Goal: Task Accomplishment & Management: Use online tool/utility

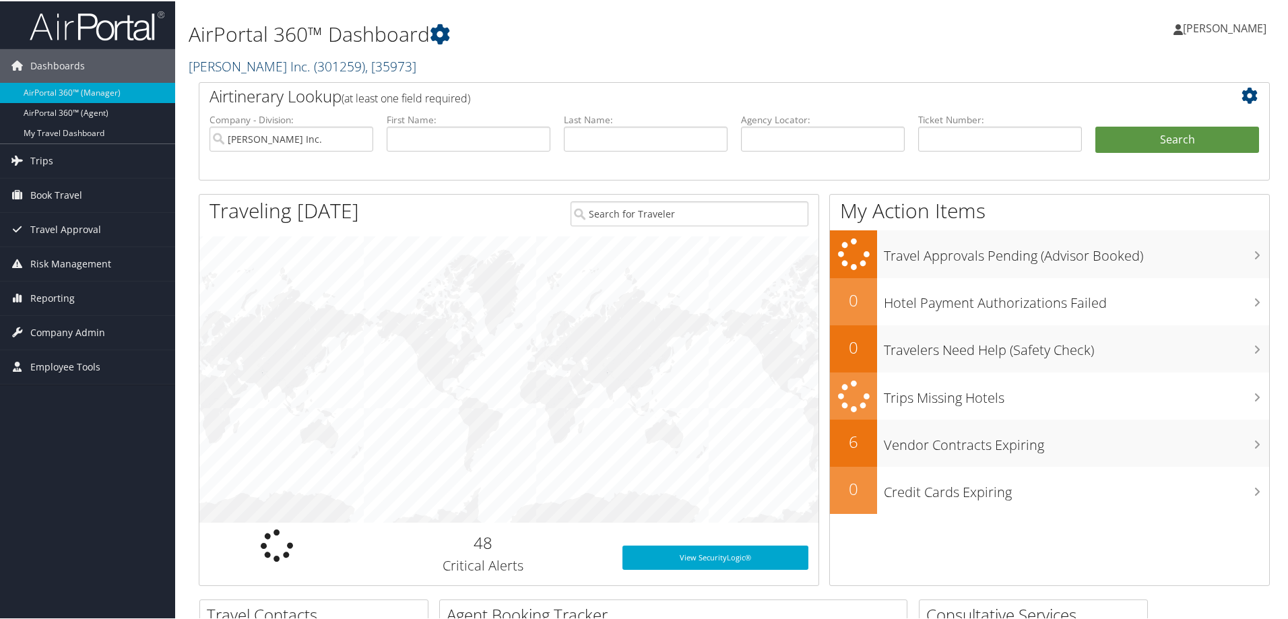
click at [228, 66] on link "Hagerty Inc. ( 301259 ) , [ 35973 ]" at bounding box center [303, 65] width 228 height 18
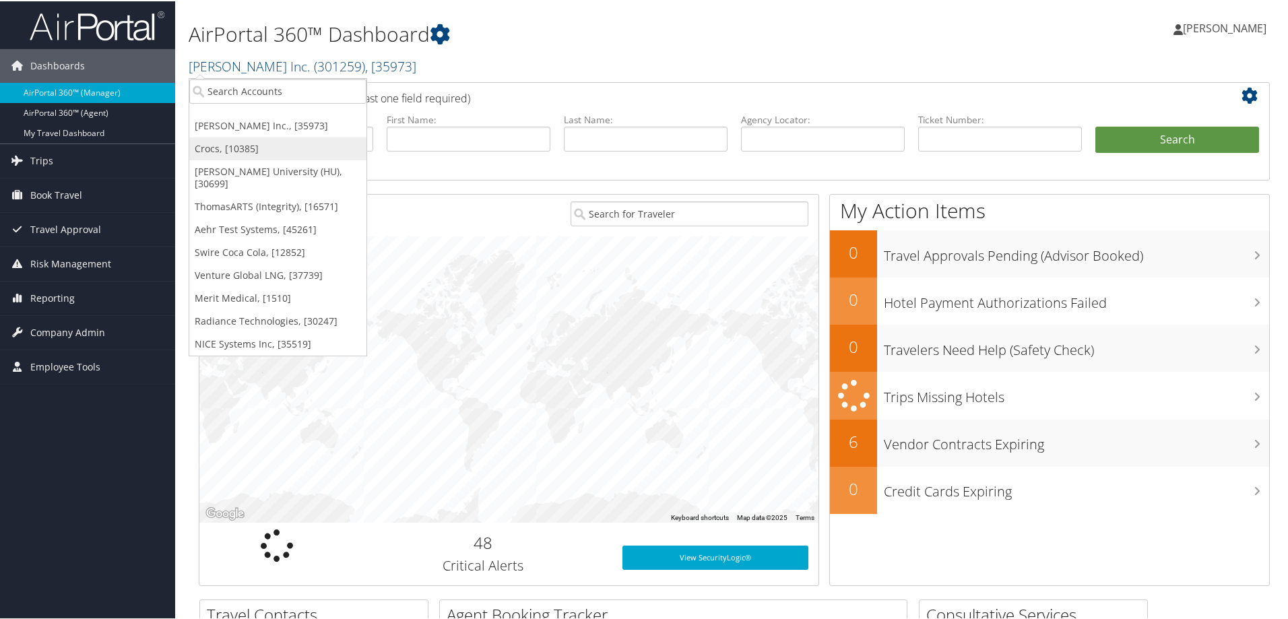
click at [220, 146] on link "Crocs, [10385]" at bounding box center [277, 147] width 177 height 23
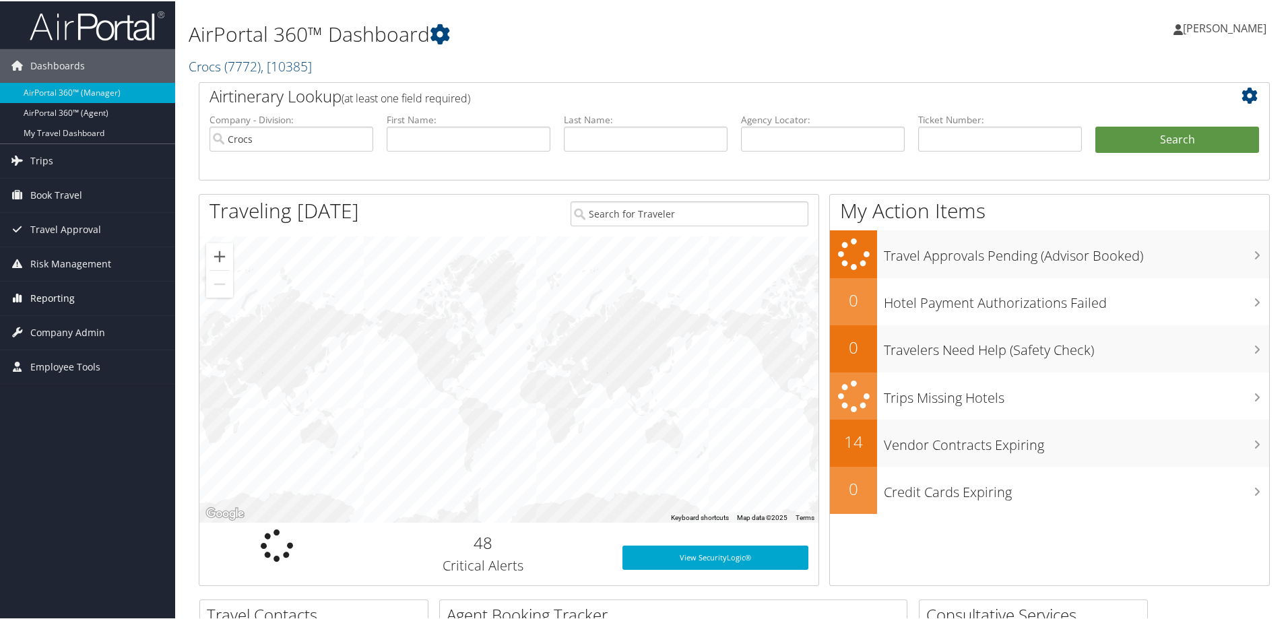
click at [63, 294] on span "Reporting" at bounding box center [52, 297] width 44 height 34
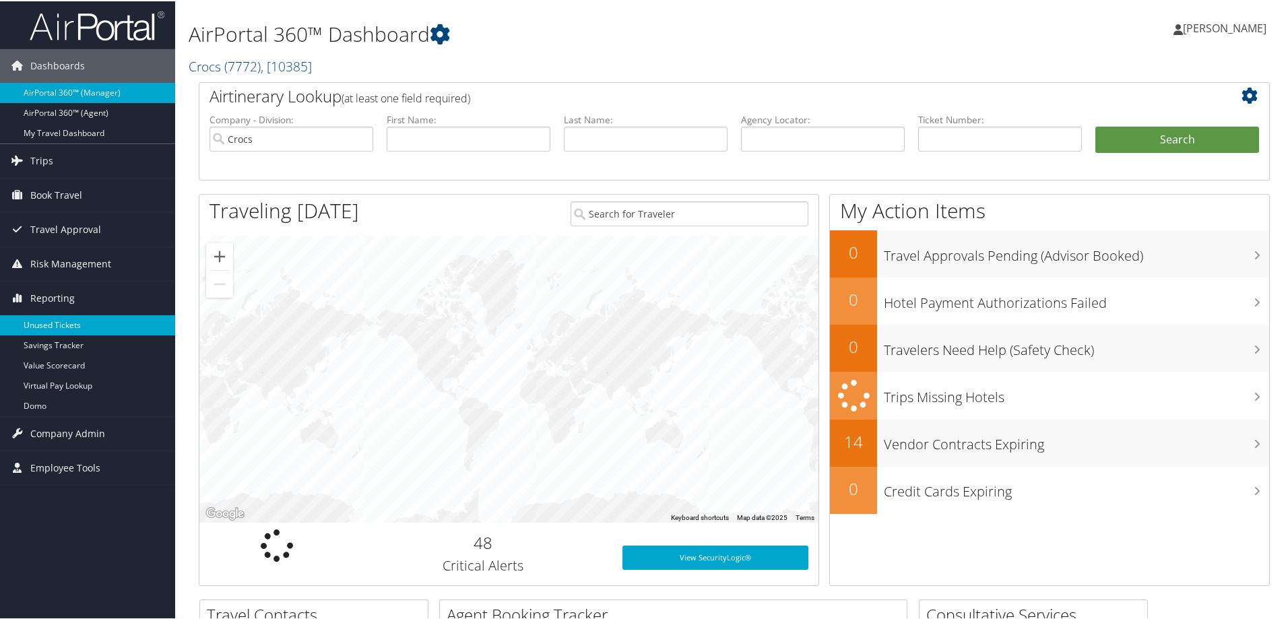
click at [59, 314] on link "Unused Tickets" at bounding box center [87, 324] width 175 height 20
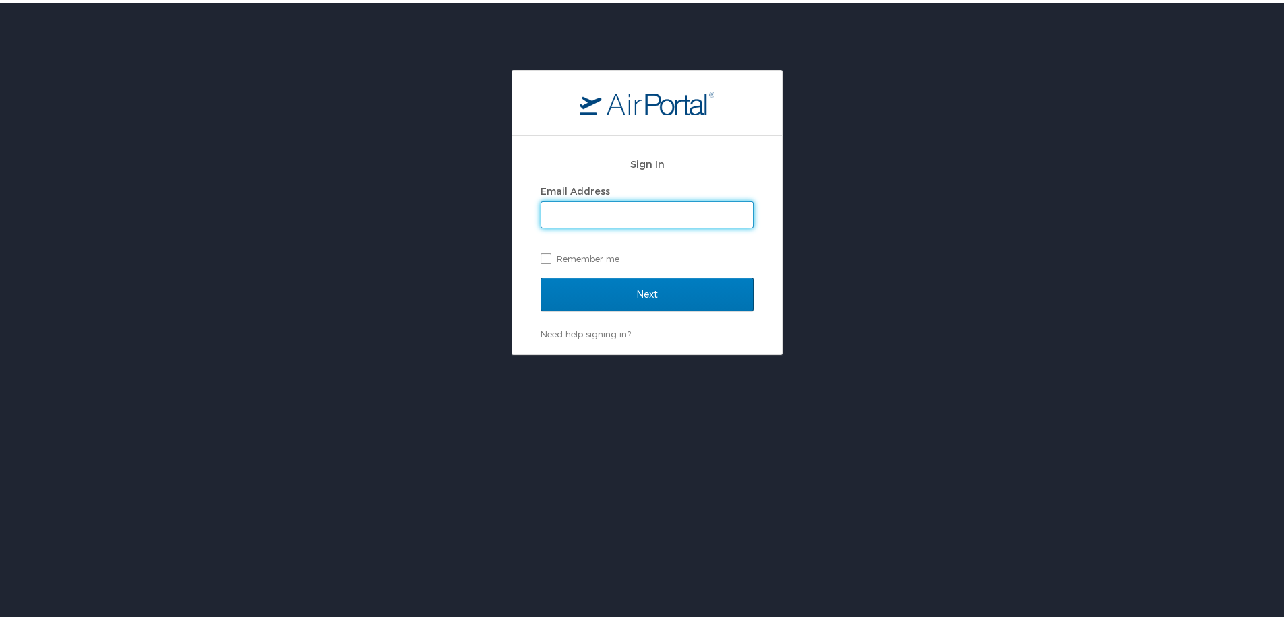
type input "marci.weir@cbtravel.com"
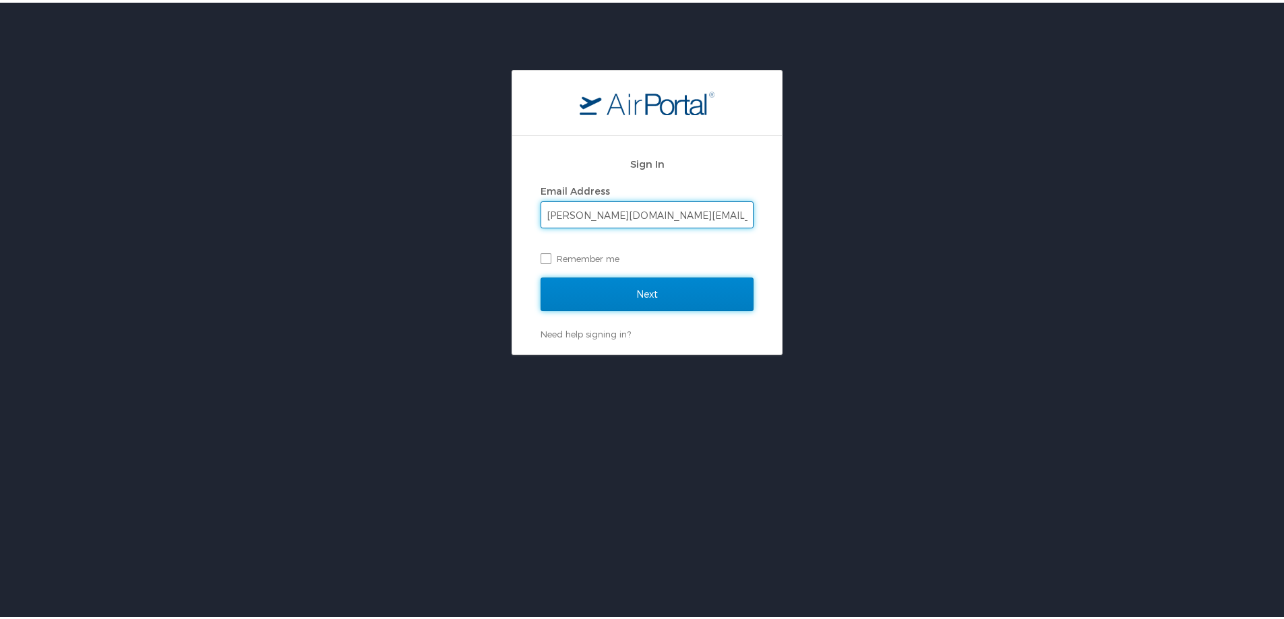
click at [662, 292] on input "Next" at bounding box center [646, 292] width 213 height 34
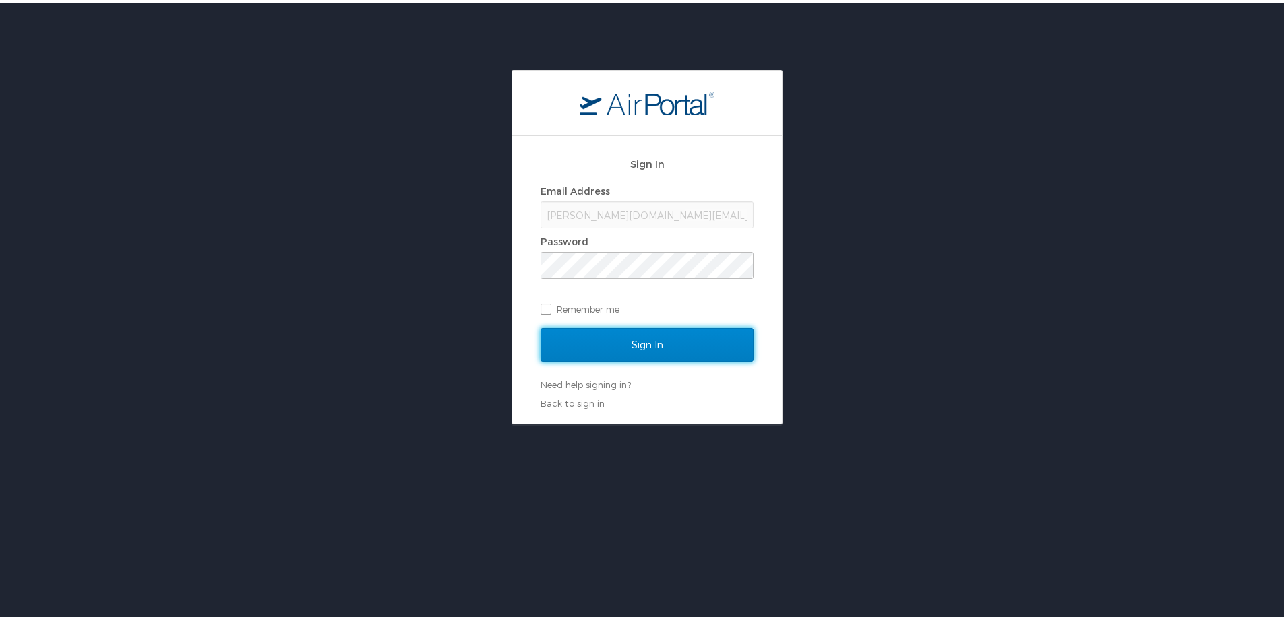
click at [651, 336] on input "Sign In" at bounding box center [646, 342] width 213 height 34
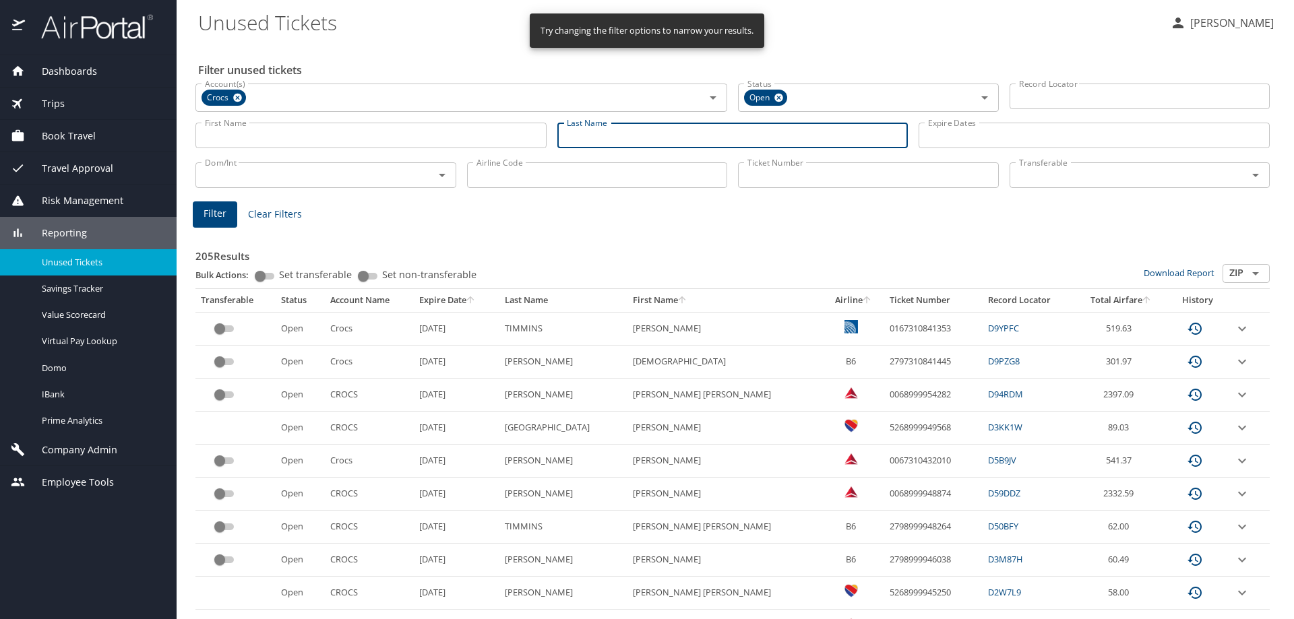
click at [582, 137] on input "Last Name" at bounding box center [732, 136] width 351 height 26
type input "[PERSON_NAME]"
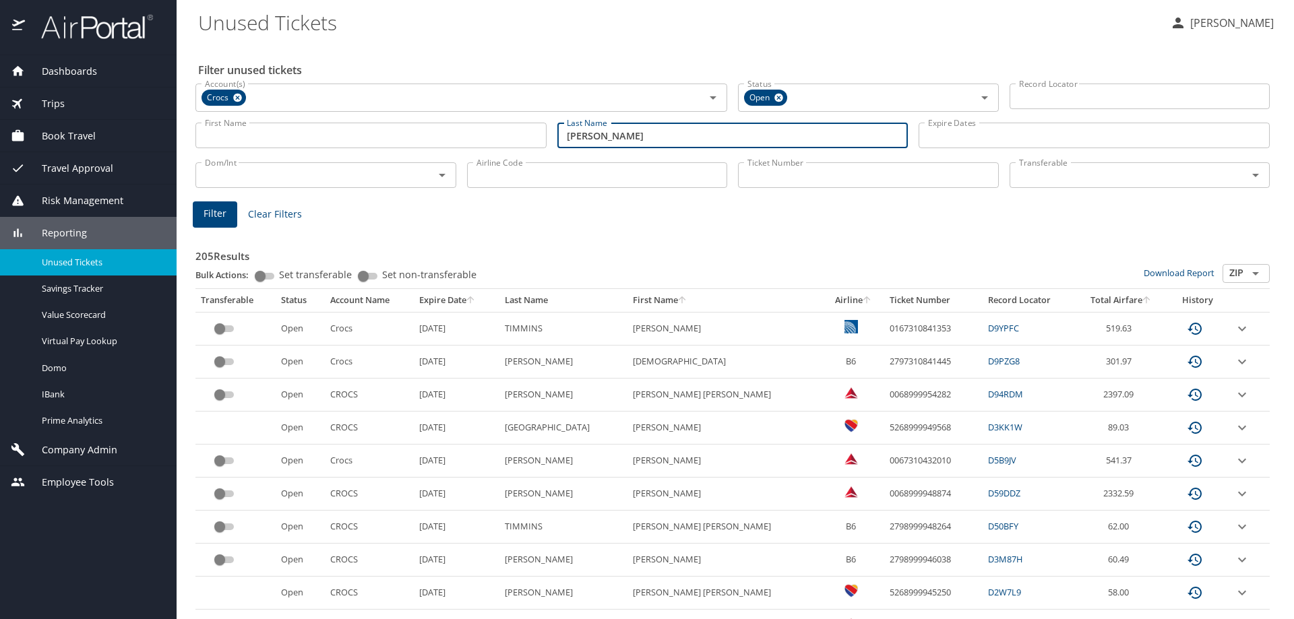
click at [223, 206] on span "Filter" at bounding box center [215, 214] width 23 height 17
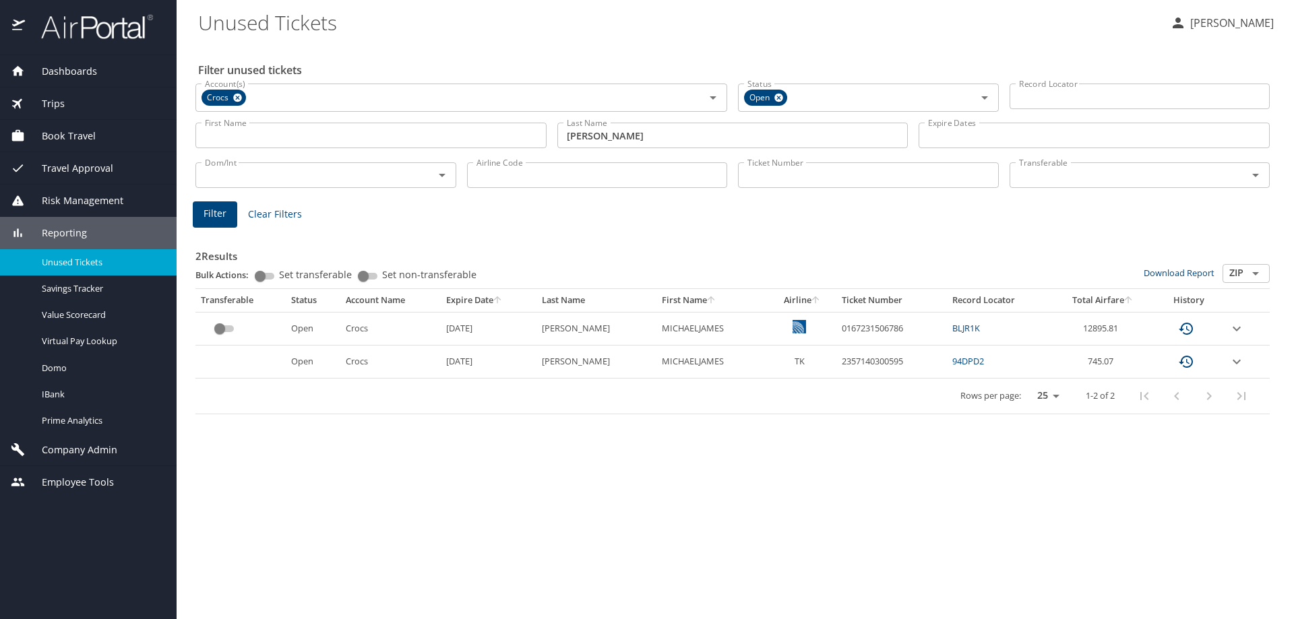
click at [1235, 328] on icon "expand row" at bounding box center [1237, 328] width 8 height 5
